Goal: Transaction & Acquisition: Subscribe to service/newsletter

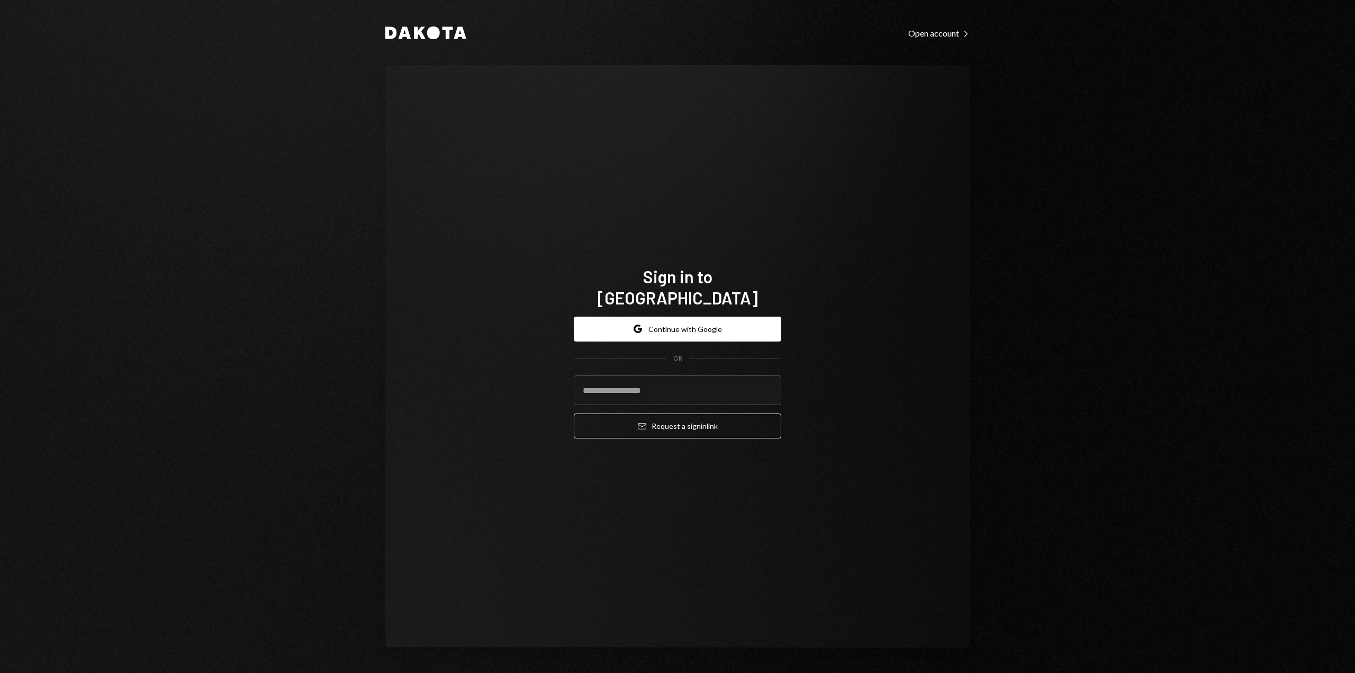
click at [693, 318] on button "Google Continue with Google" at bounding box center [677, 328] width 207 height 25
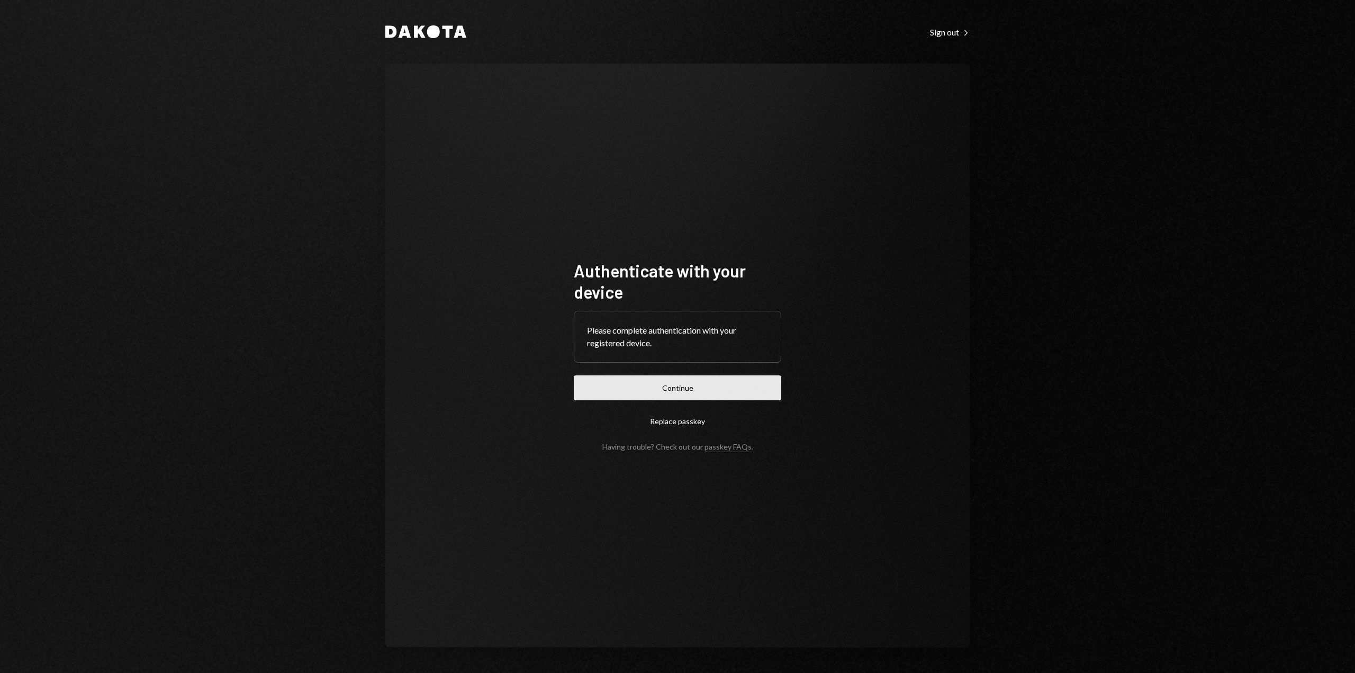
click at [676, 386] on button "Continue" at bounding box center [677, 387] width 207 height 25
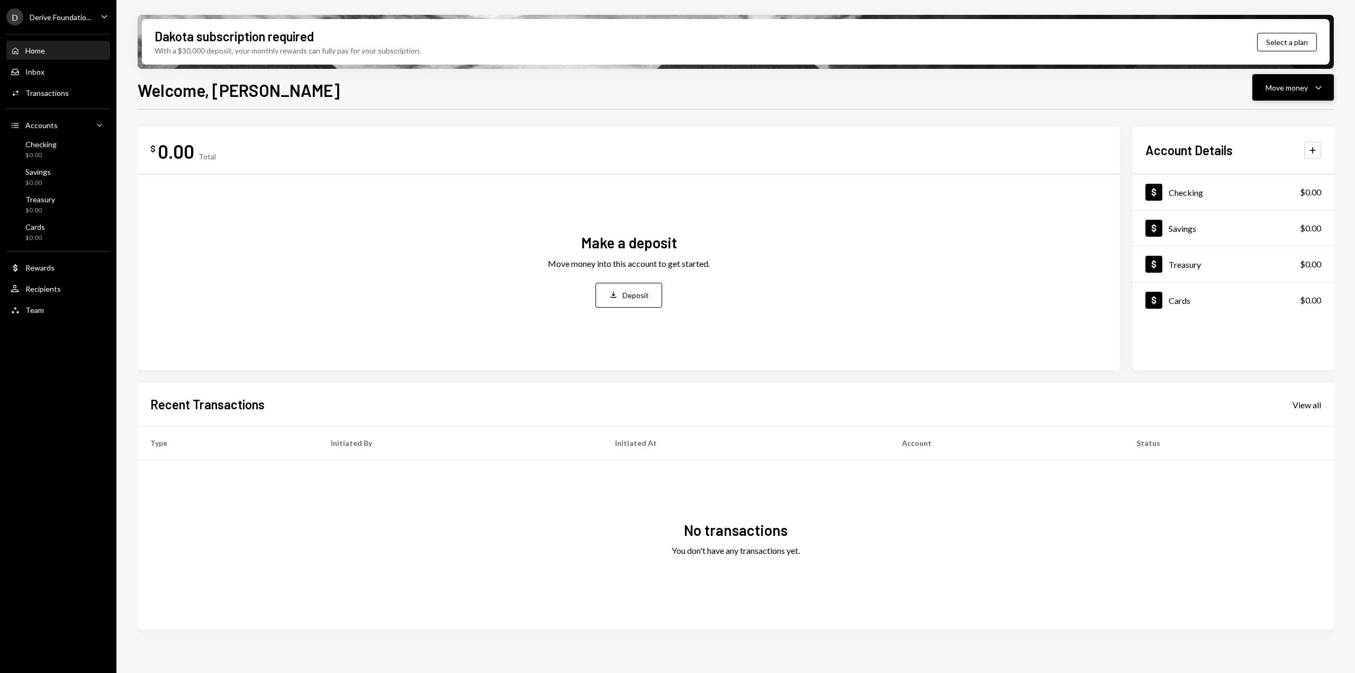
click at [1328, 89] on button "Move money Caret Down" at bounding box center [1292, 87] width 81 height 26
click at [1314, 90] on icon "Caret Down" at bounding box center [1318, 87] width 13 height 13
click at [105, 16] on icon "Caret Down" at bounding box center [104, 17] width 12 height 12
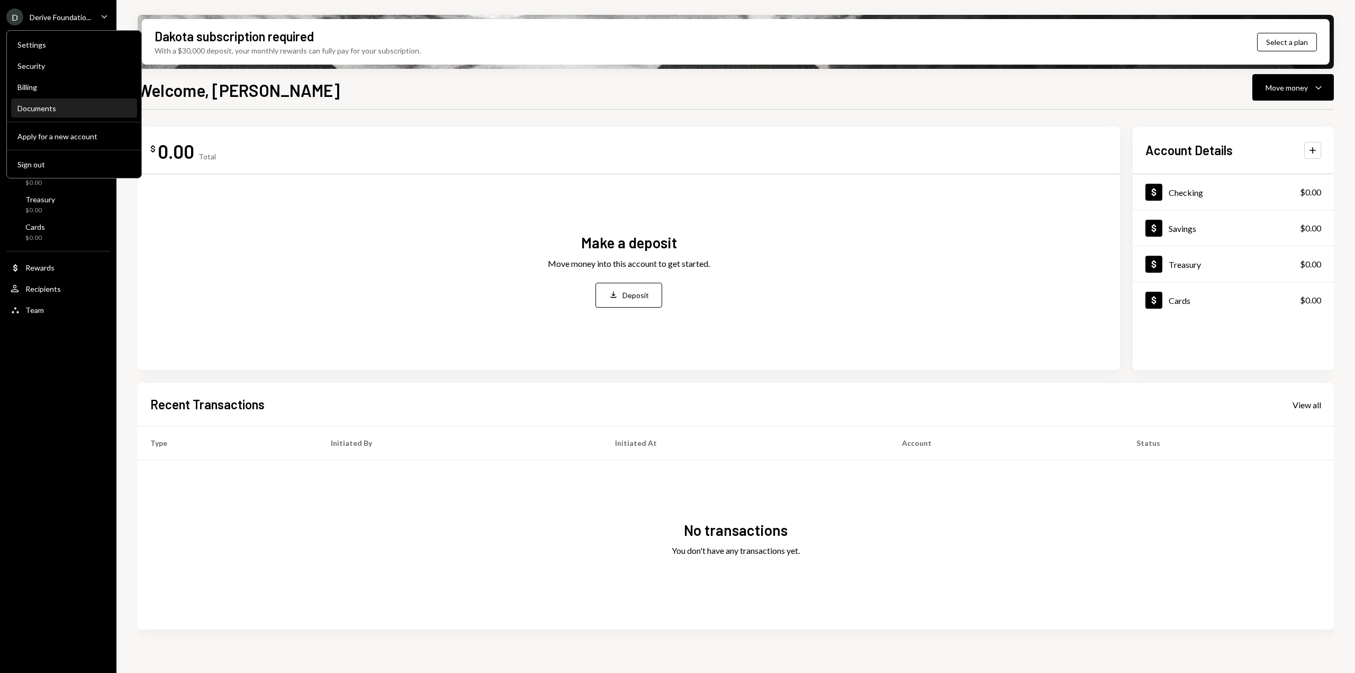
click at [51, 105] on div "Documents" at bounding box center [73, 108] width 113 height 9
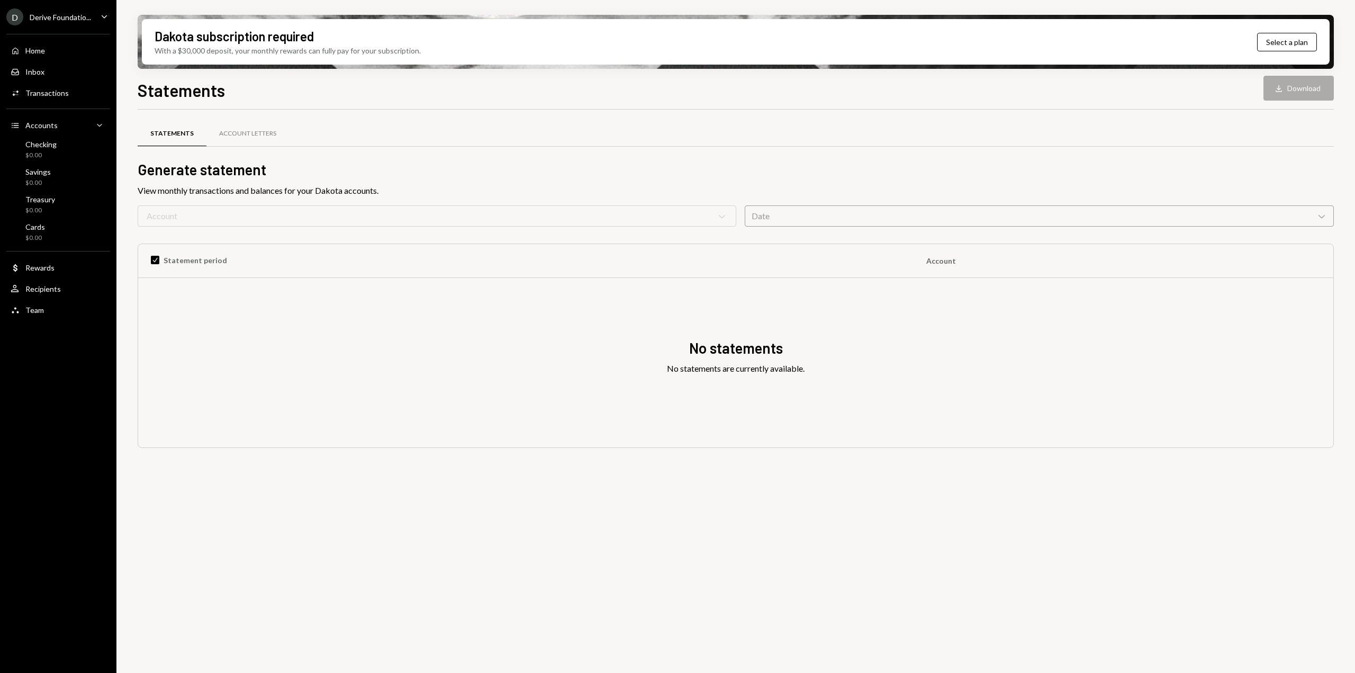
click at [15, 14] on div "D" at bounding box center [14, 16] width 17 height 17
click at [56, 388] on div "D Derive Foundatio... Caret Down Home Home Inbox Inbox Activities Transactions …" at bounding box center [58, 336] width 116 height 673
click at [40, 47] on div "Home" at bounding box center [35, 50] width 20 height 9
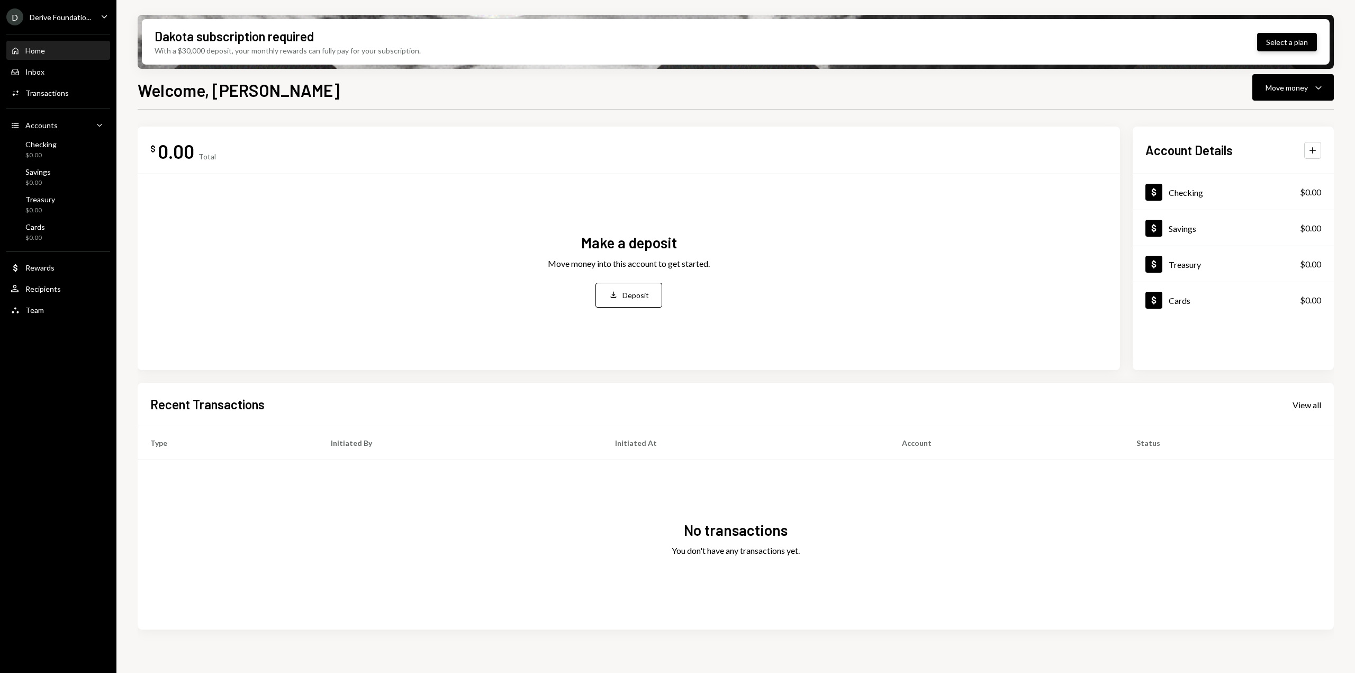
click at [1303, 43] on button "Select a plan" at bounding box center [1287, 42] width 60 height 19
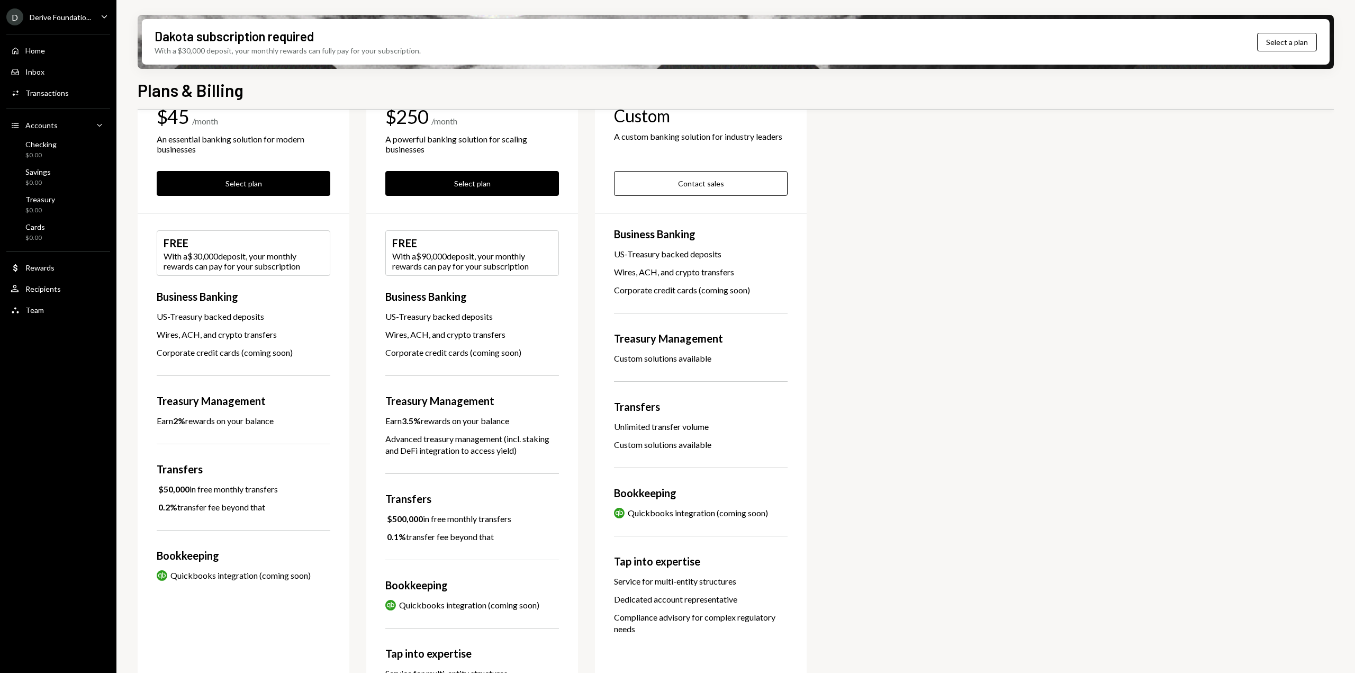
scroll to position [119, 0]
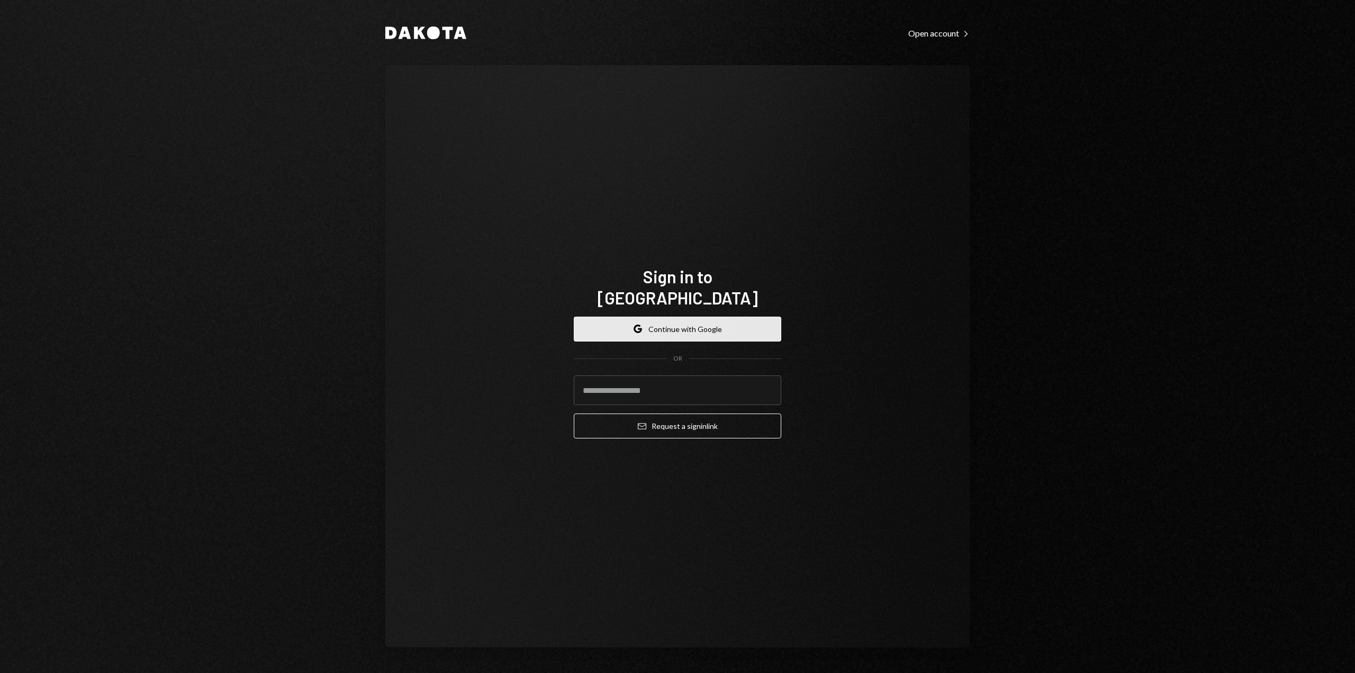
click at [683, 319] on button "Google Continue with Google" at bounding box center [677, 328] width 207 height 25
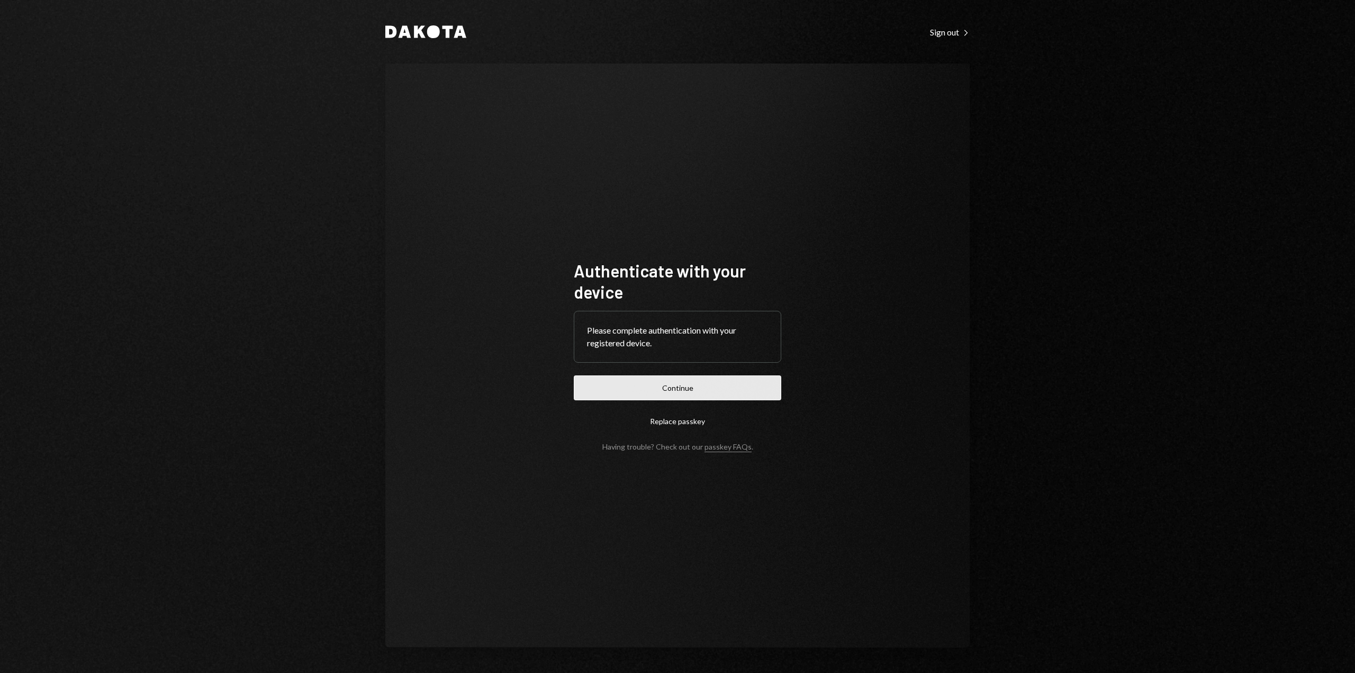
click at [691, 389] on button "Continue" at bounding box center [677, 387] width 207 height 25
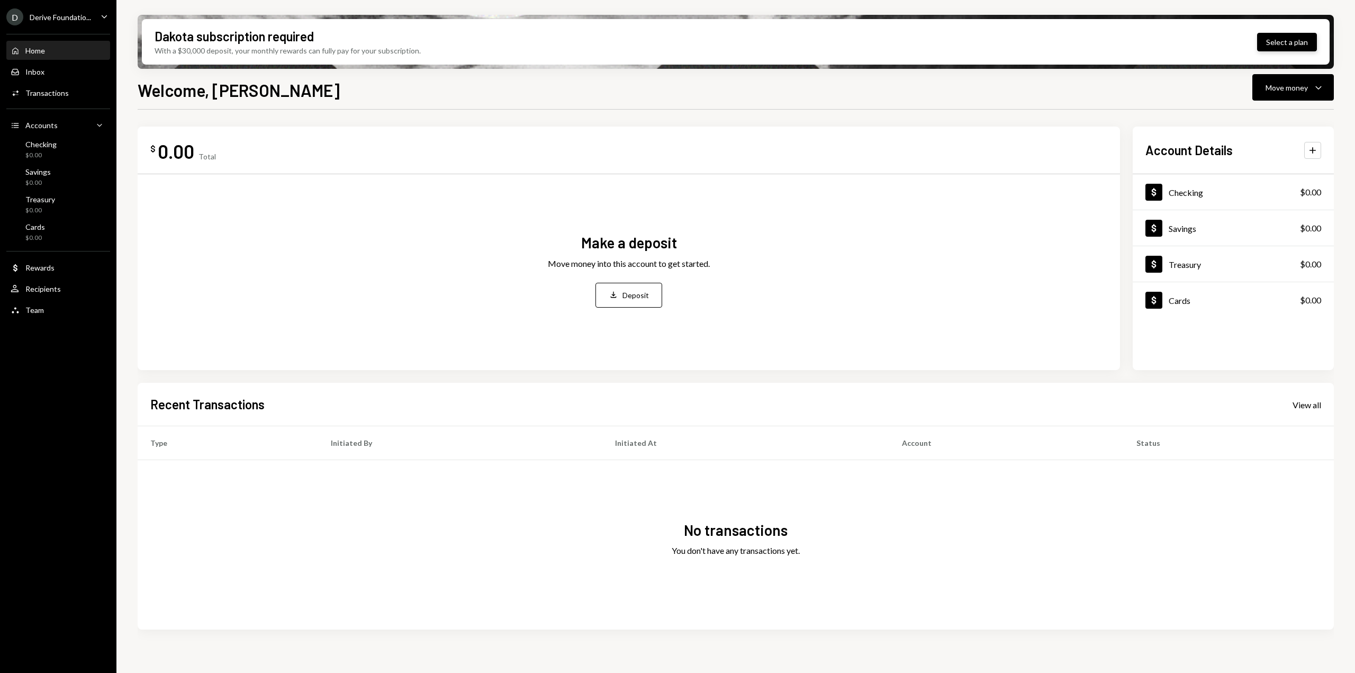
click at [1296, 39] on button "Select a plan" at bounding box center [1287, 42] width 60 height 19
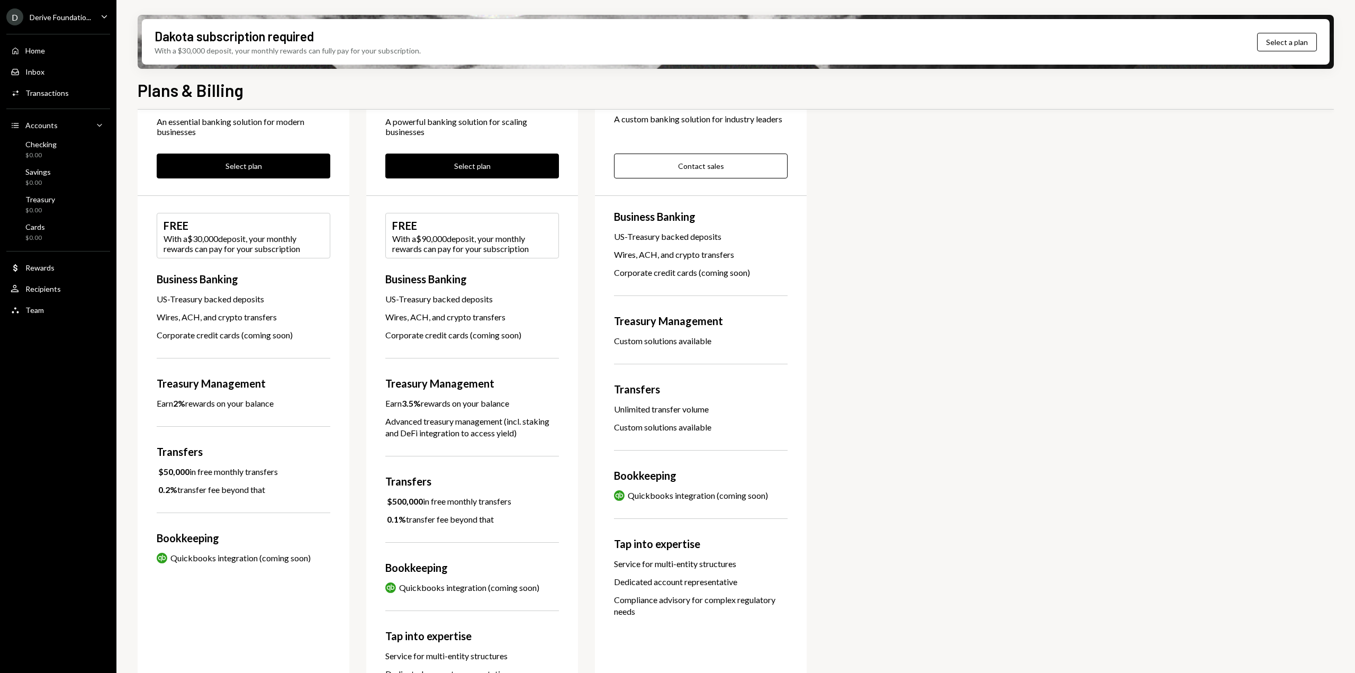
scroll to position [119, 0]
